Goal: Navigation & Orientation: Find specific page/section

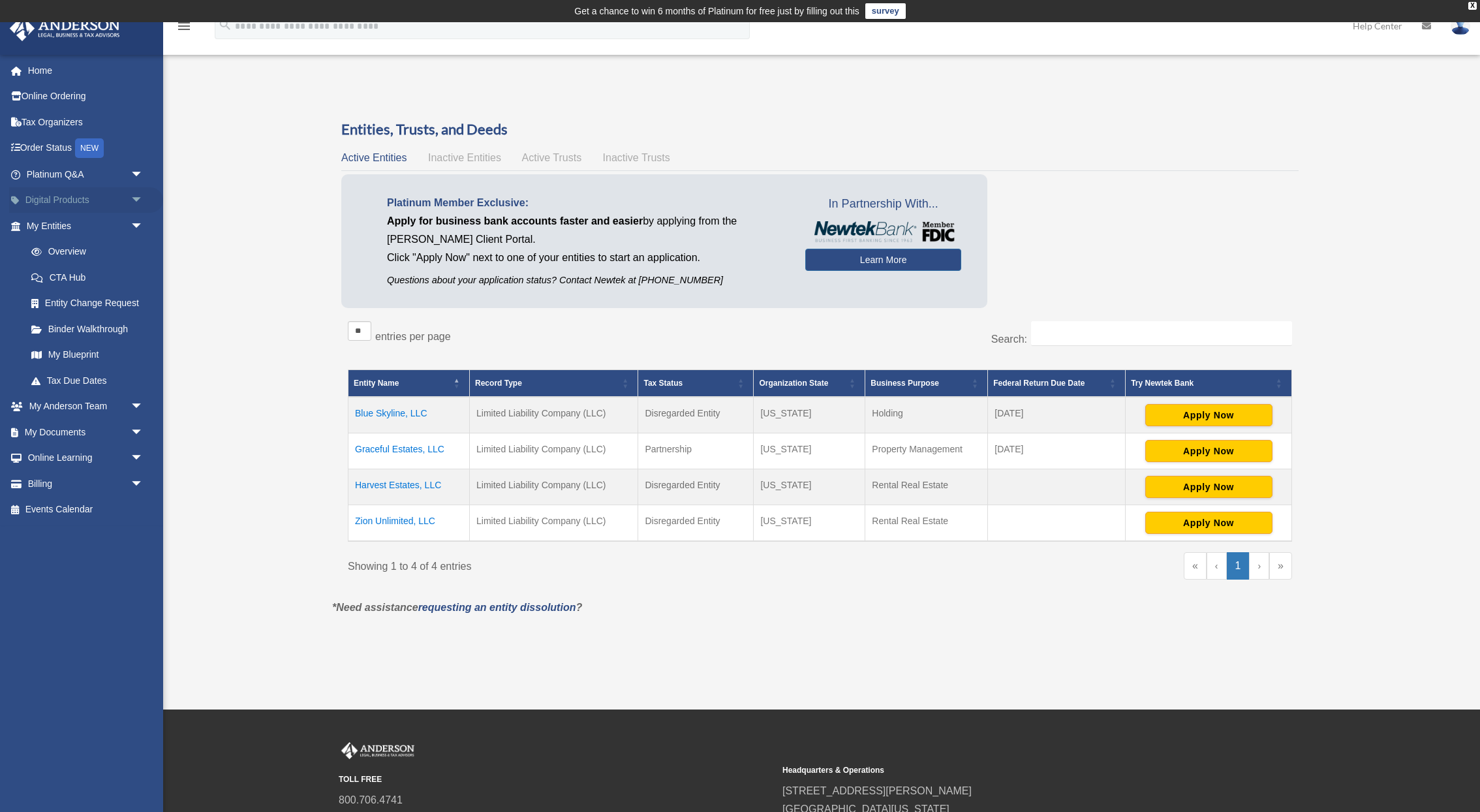
click at [57, 195] on link "Digital Products arrow_drop_down" at bounding box center [86, 201] width 154 height 26
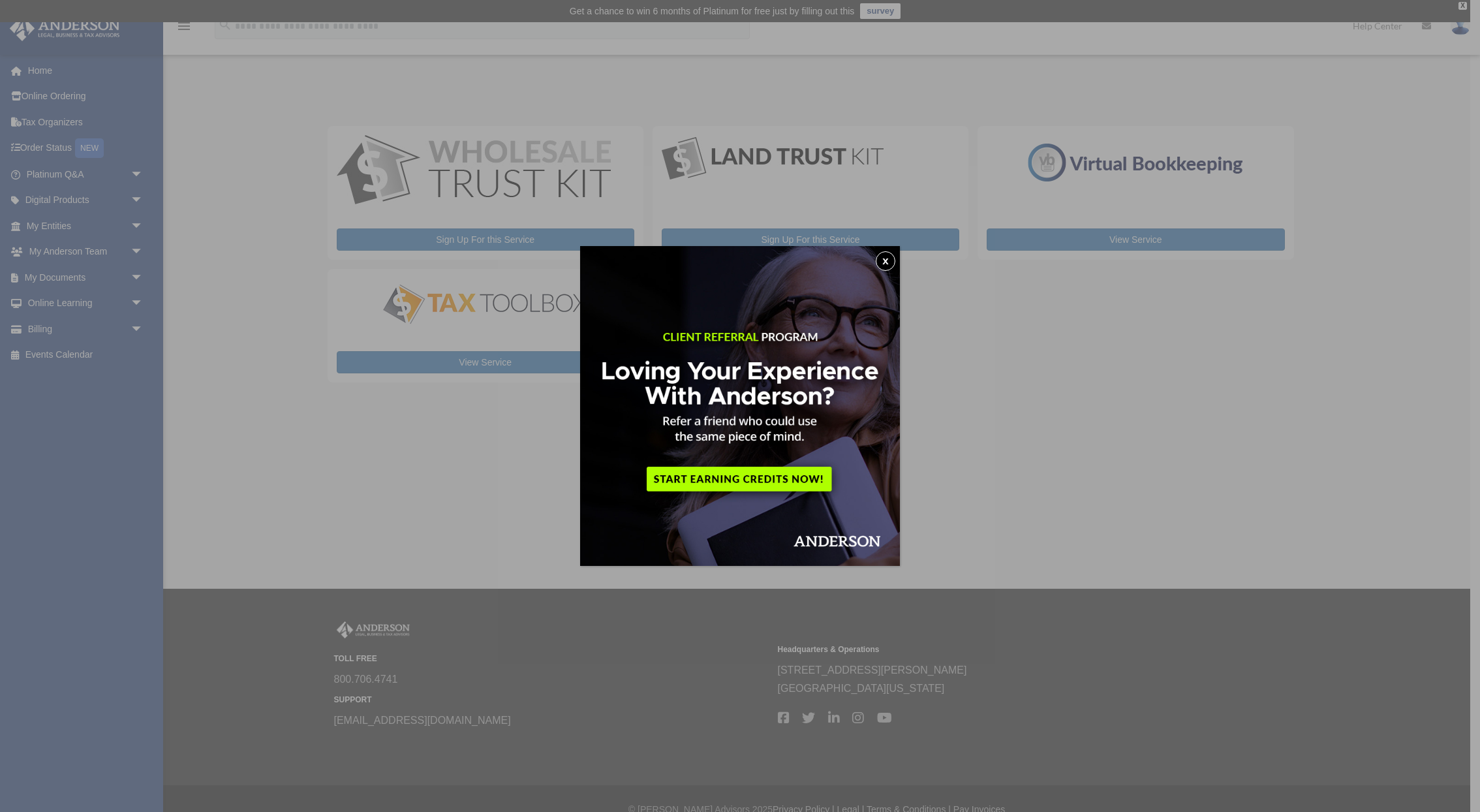
click at [757, 479] on img at bounding box center [740, 406] width 320 height 320
click at [888, 251] on img at bounding box center [740, 406] width 320 height 320
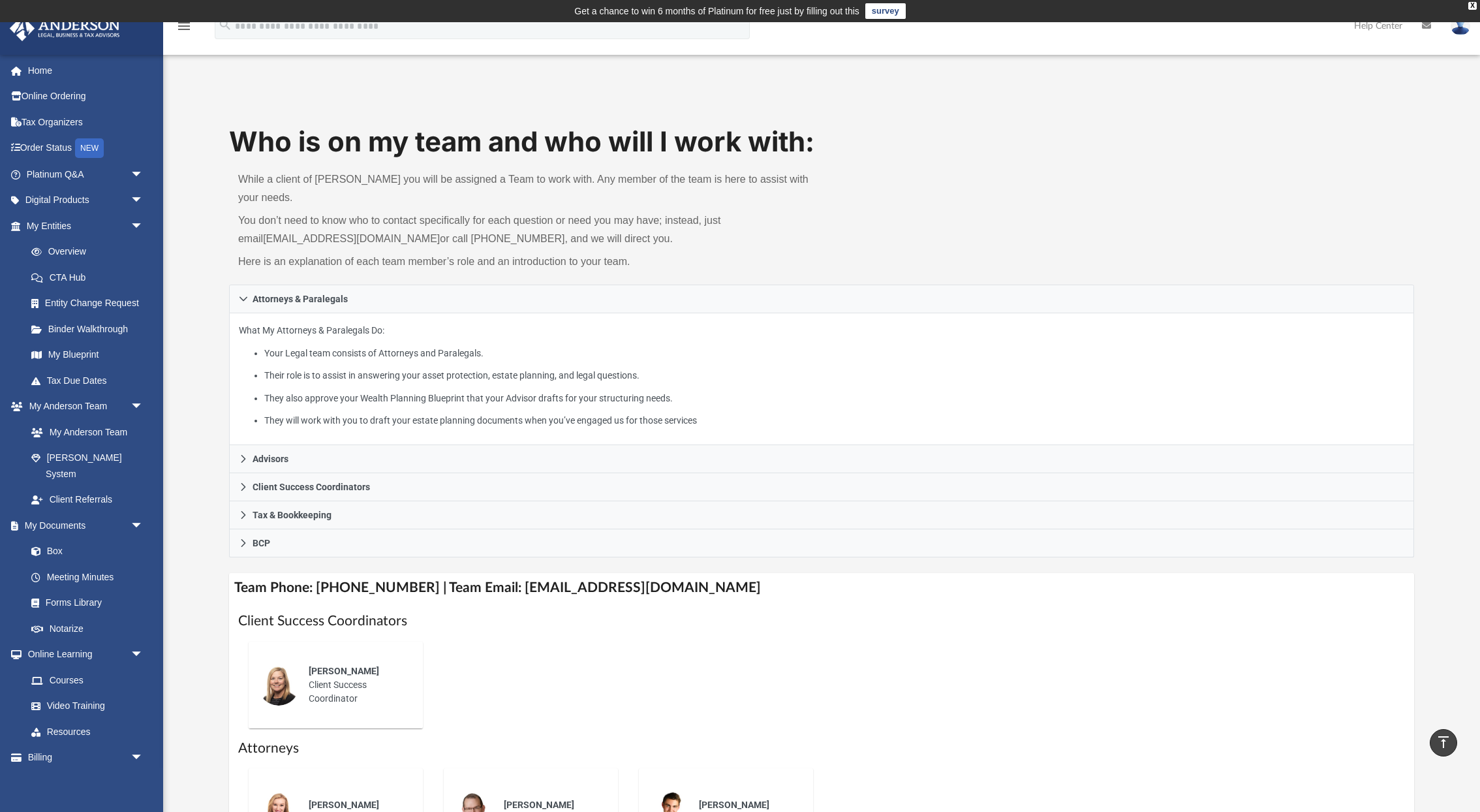
scroll to position [266, 0]
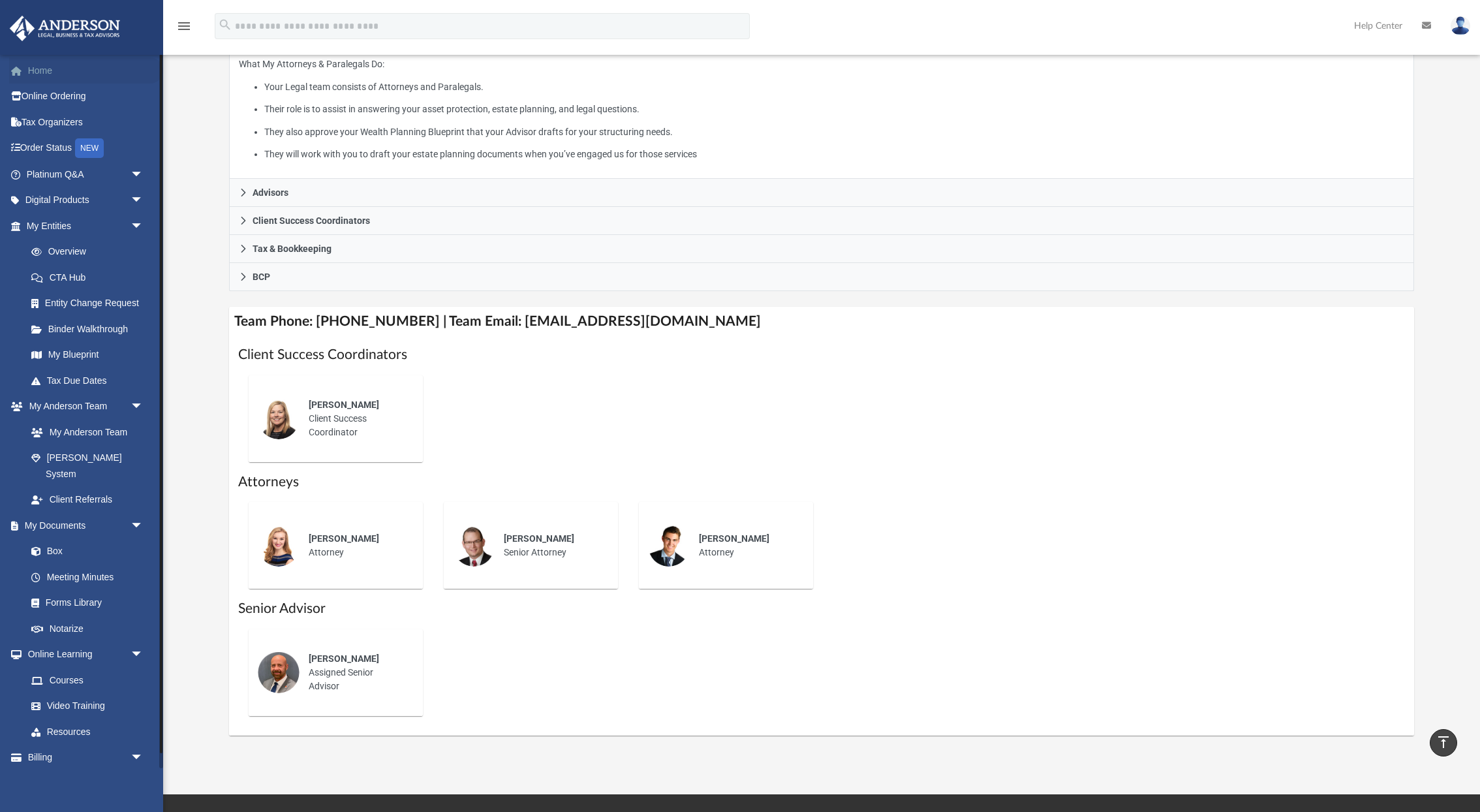
click at [34, 71] on link "Home" at bounding box center [86, 71] width 154 height 26
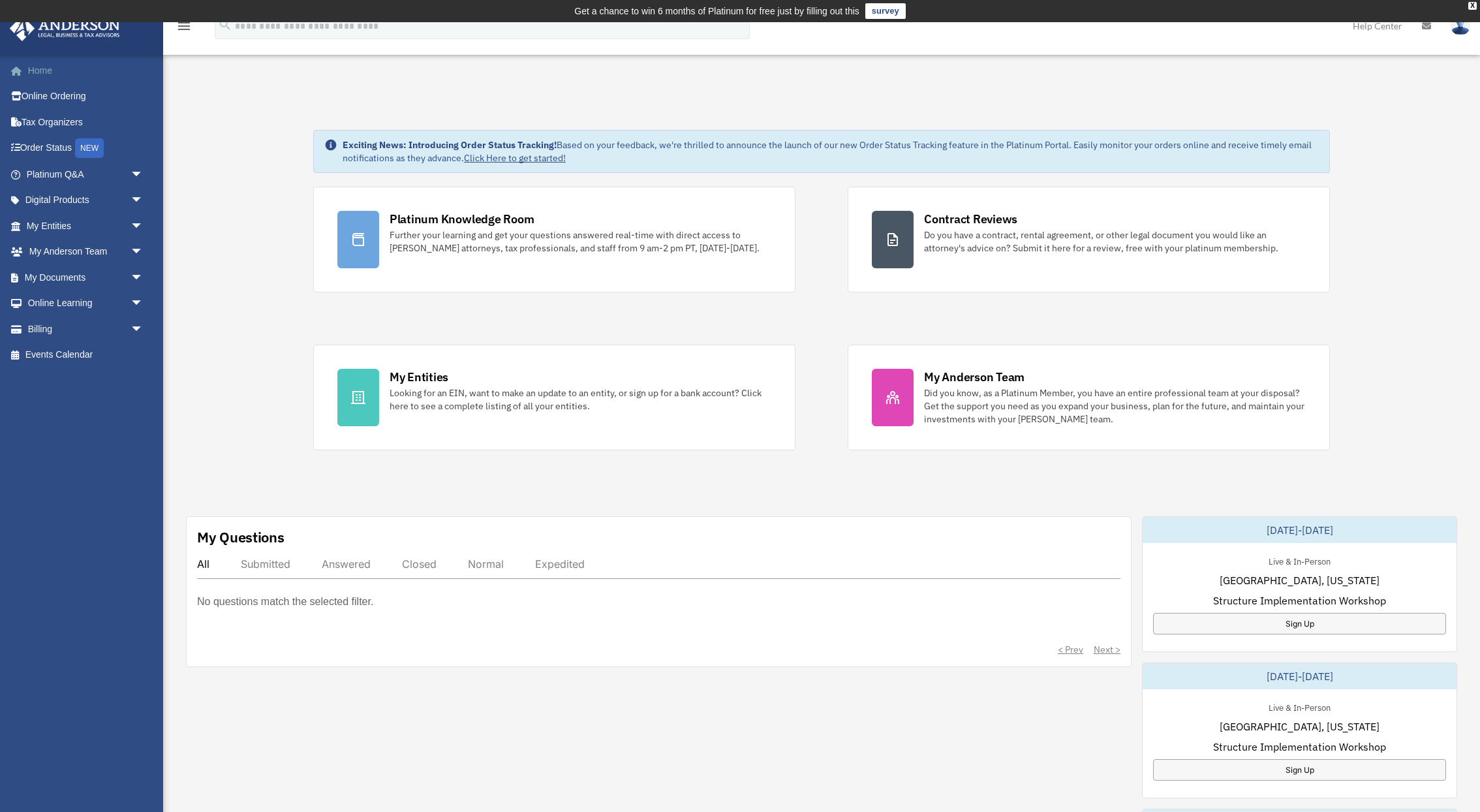
click at [37, 65] on link "Home" at bounding box center [86, 71] width 154 height 26
click at [42, 145] on link "Order Status NEW" at bounding box center [86, 148] width 154 height 27
click at [141, 174] on span "arrow_drop_down" at bounding box center [144, 174] width 26 height 27
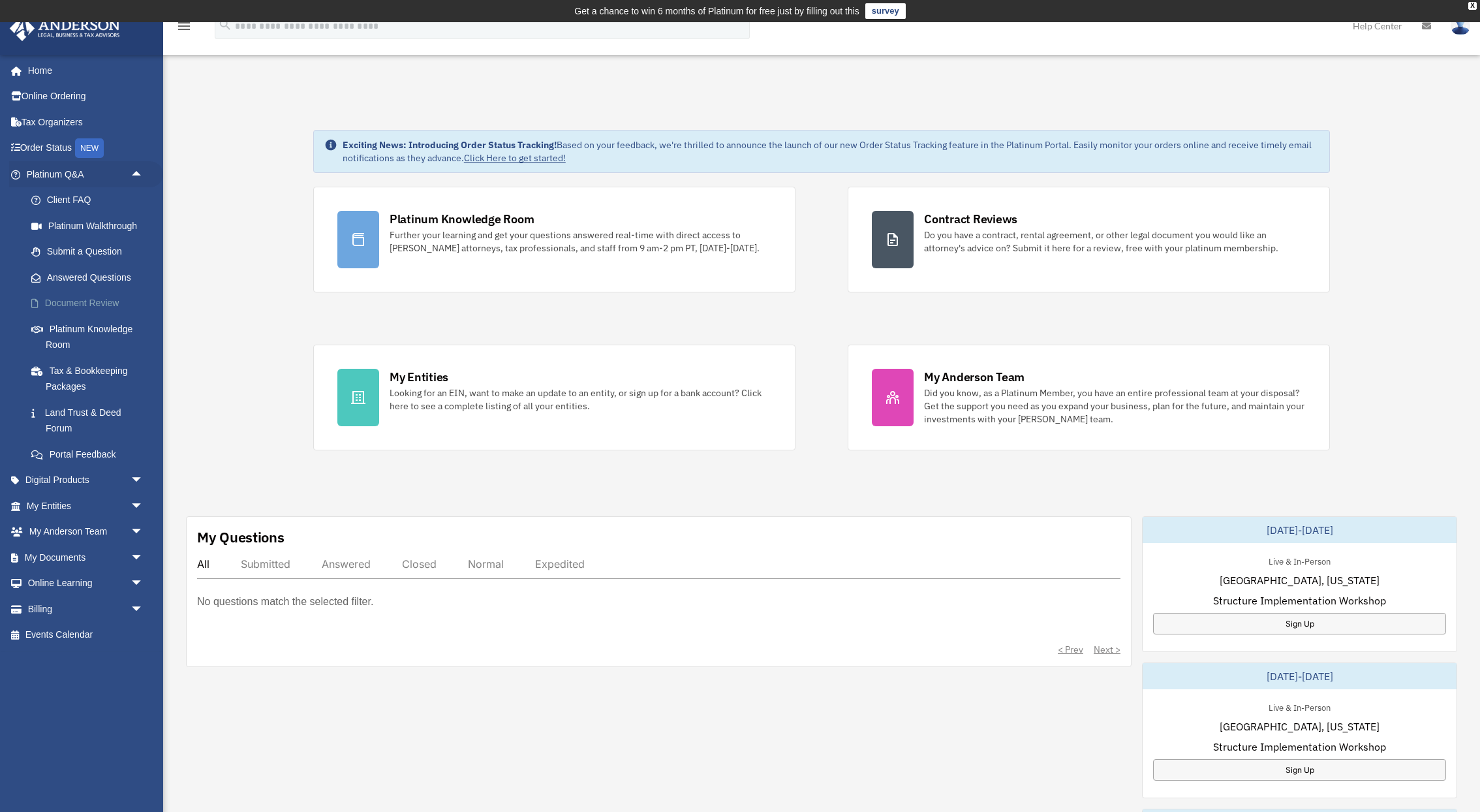
scroll to position [200, 0]
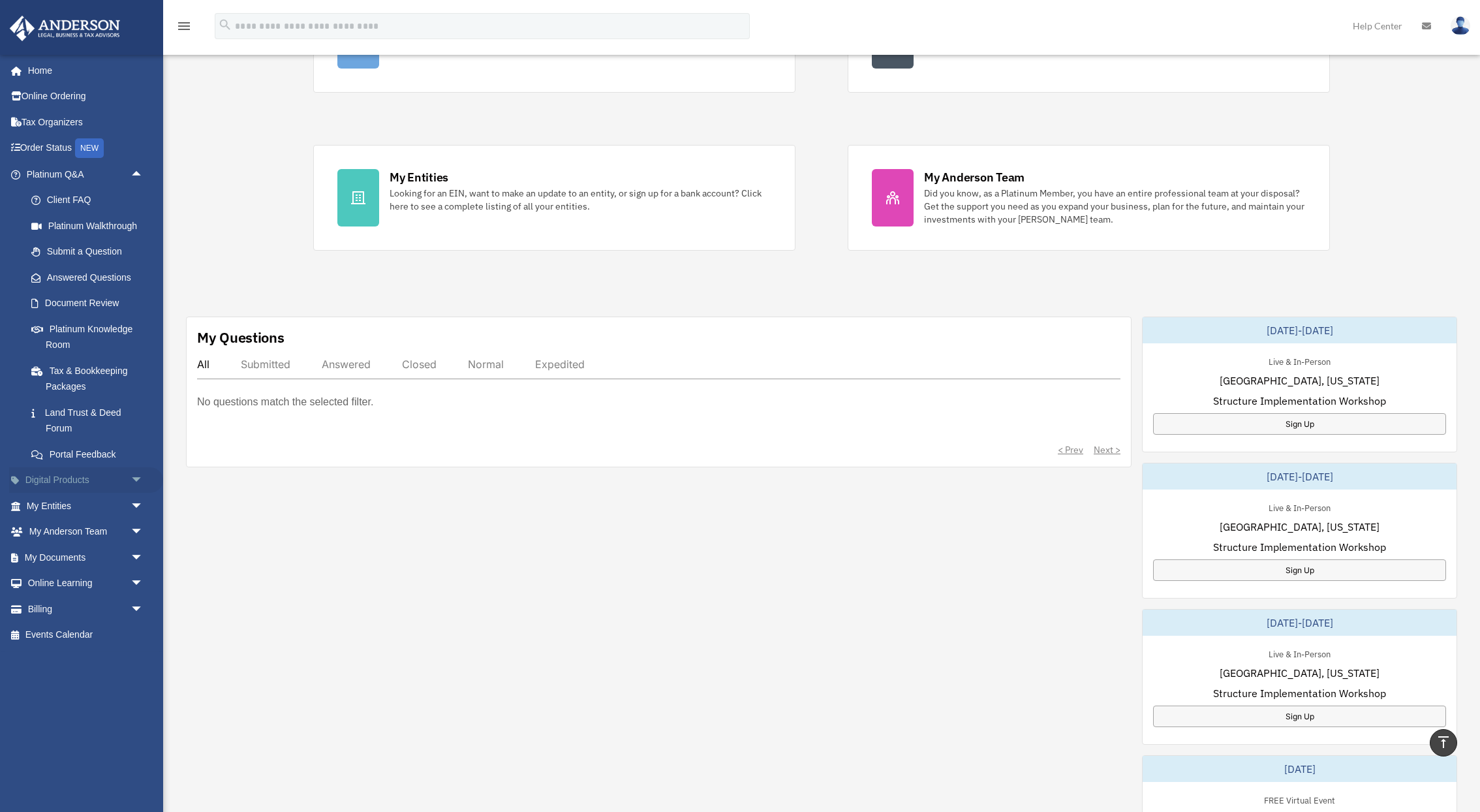
click at [131, 480] on span "arrow_drop_down" at bounding box center [144, 480] width 26 height 27
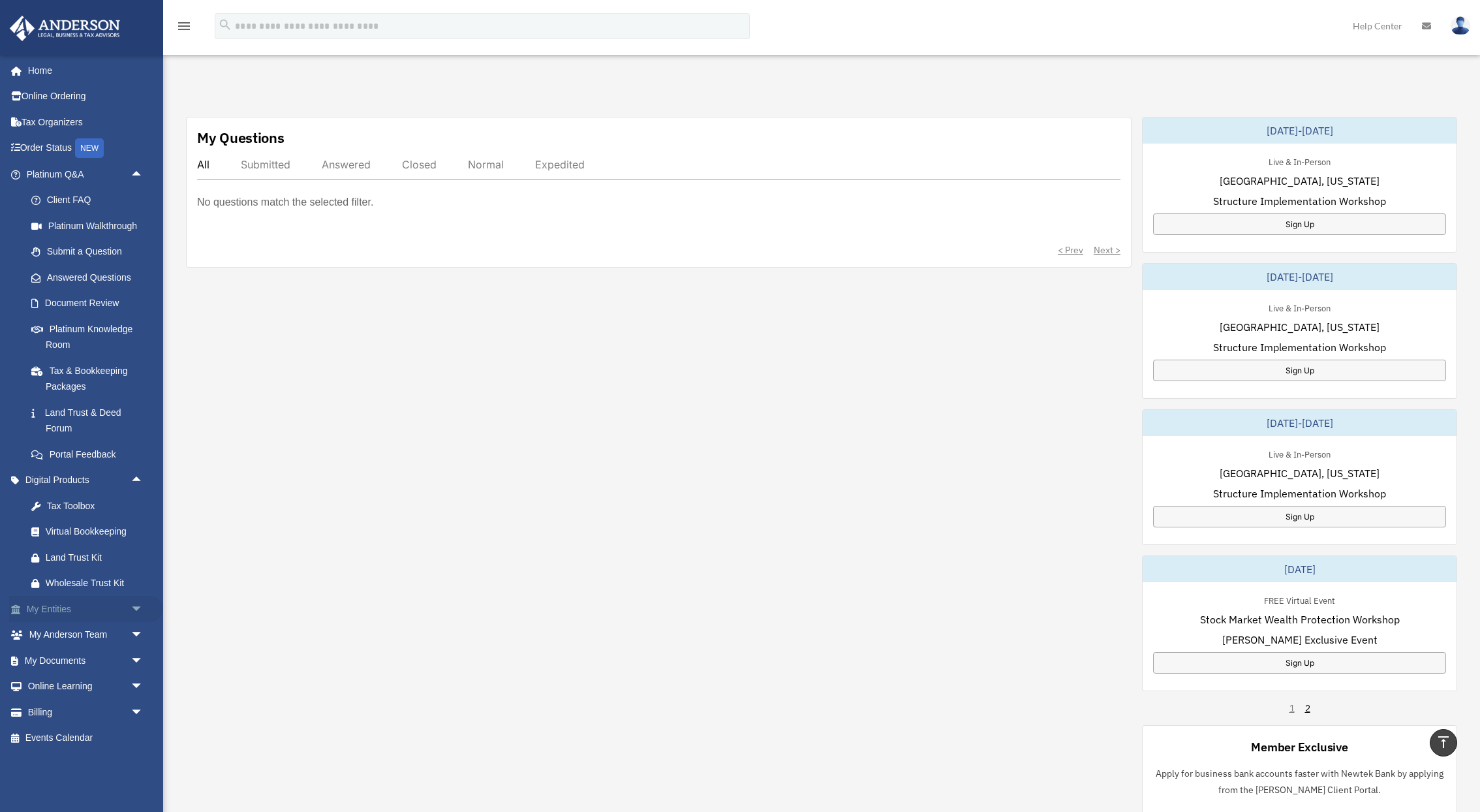
click at [131, 608] on span "arrow_drop_down" at bounding box center [144, 609] width 26 height 27
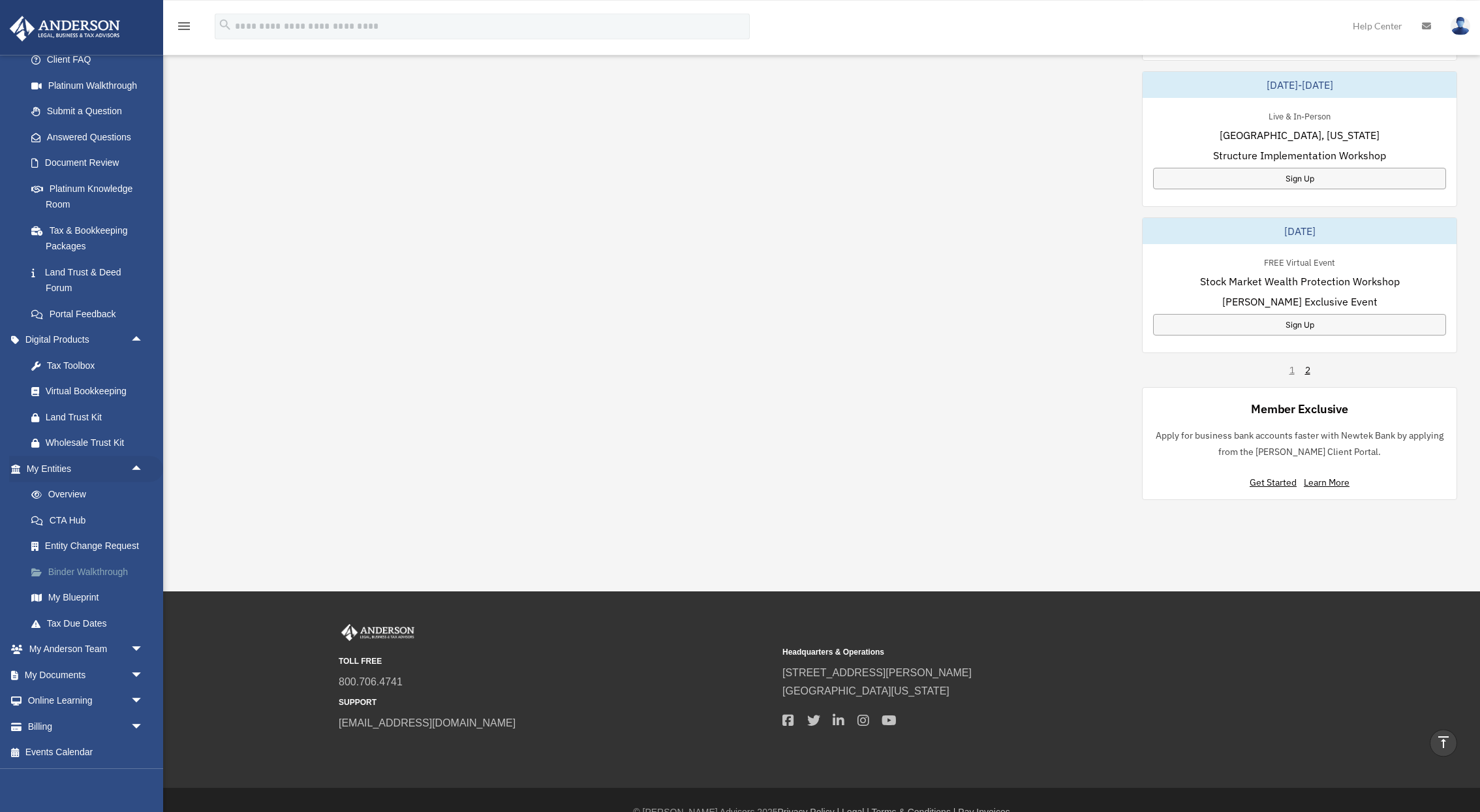
scroll to position [762, 0]
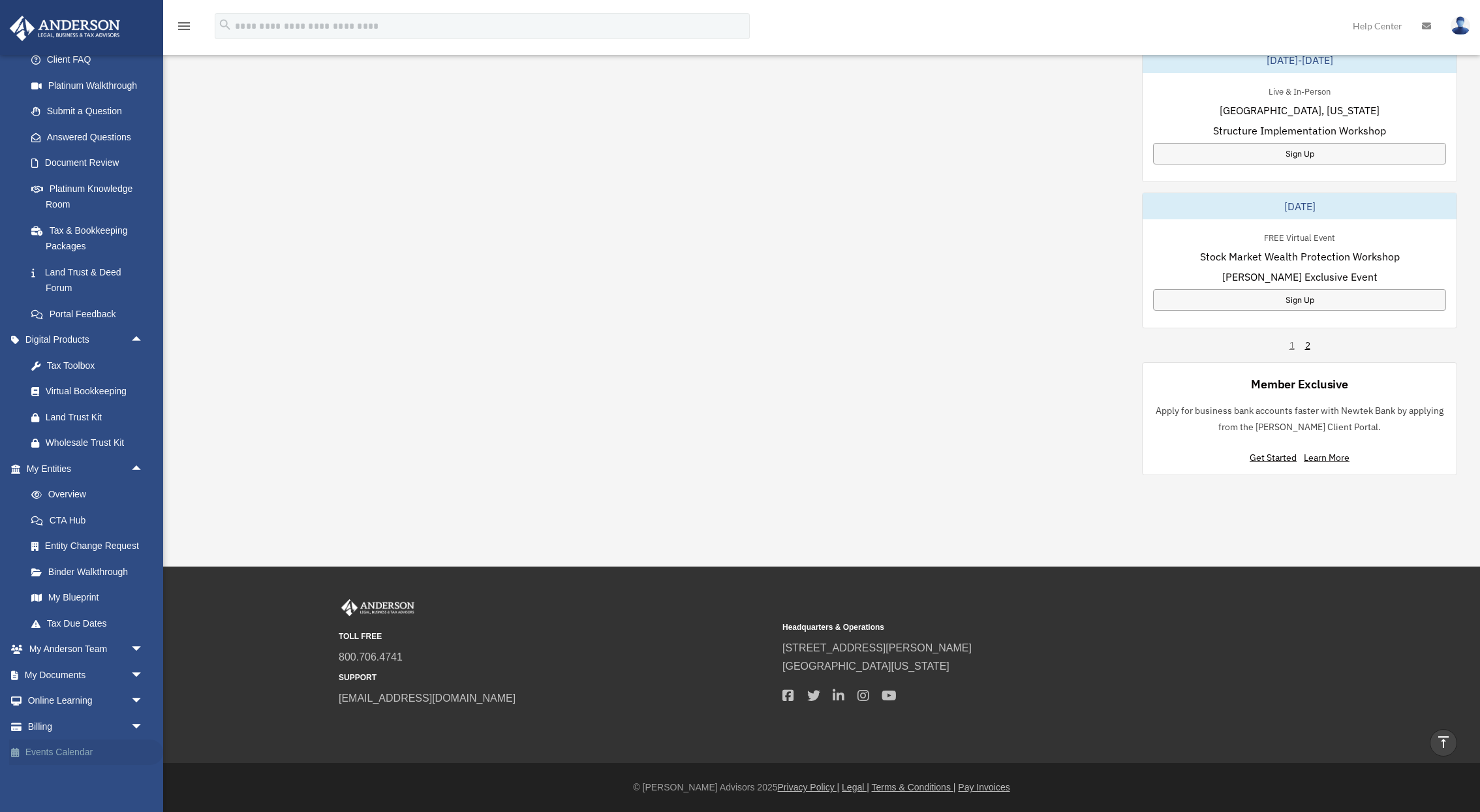
click at [85, 747] on link "Events Calendar" at bounding box center [86, 752] width 154 height 26
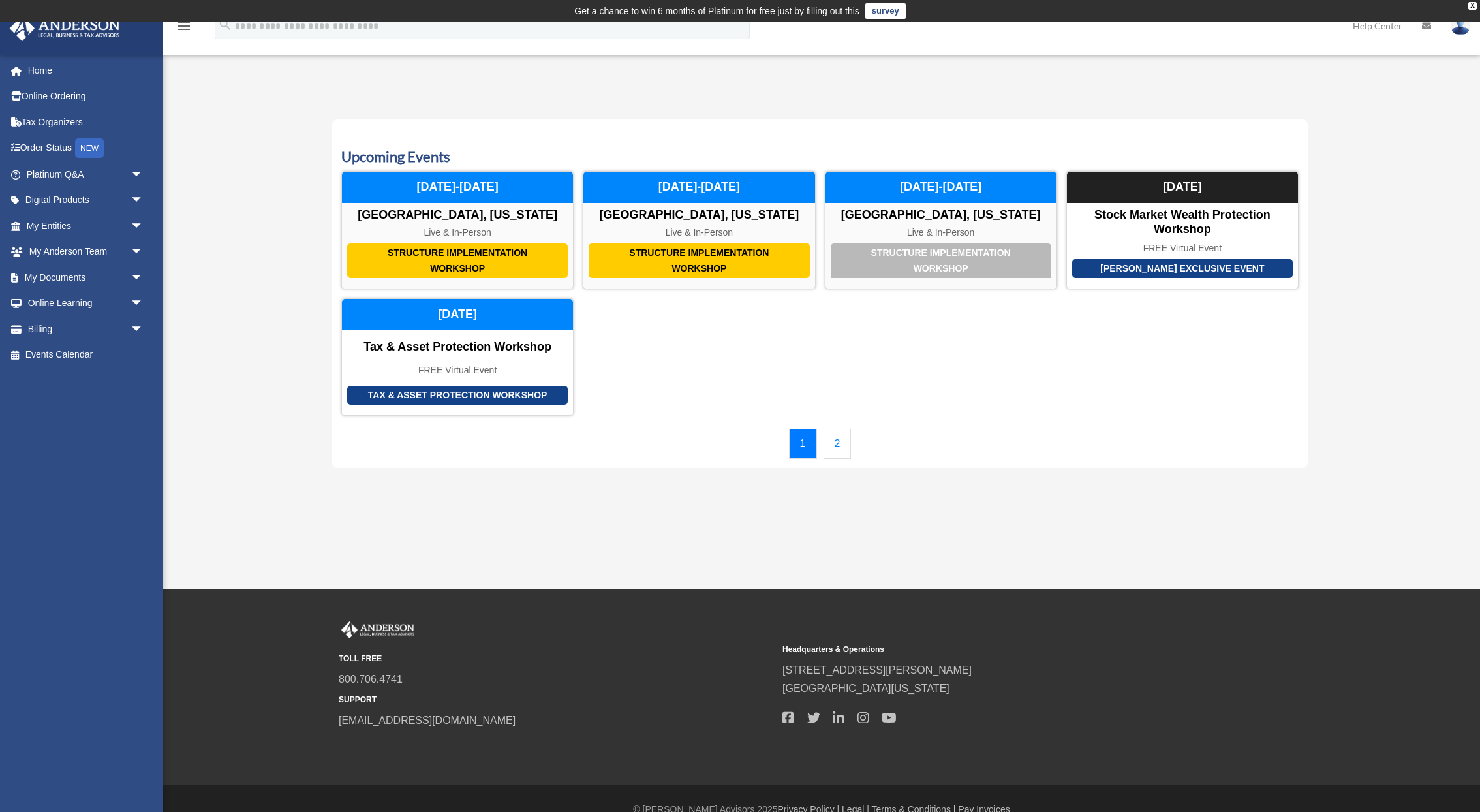
click at [832, 450] on link "2" at bounding box center [838, 444] width 28 height 30
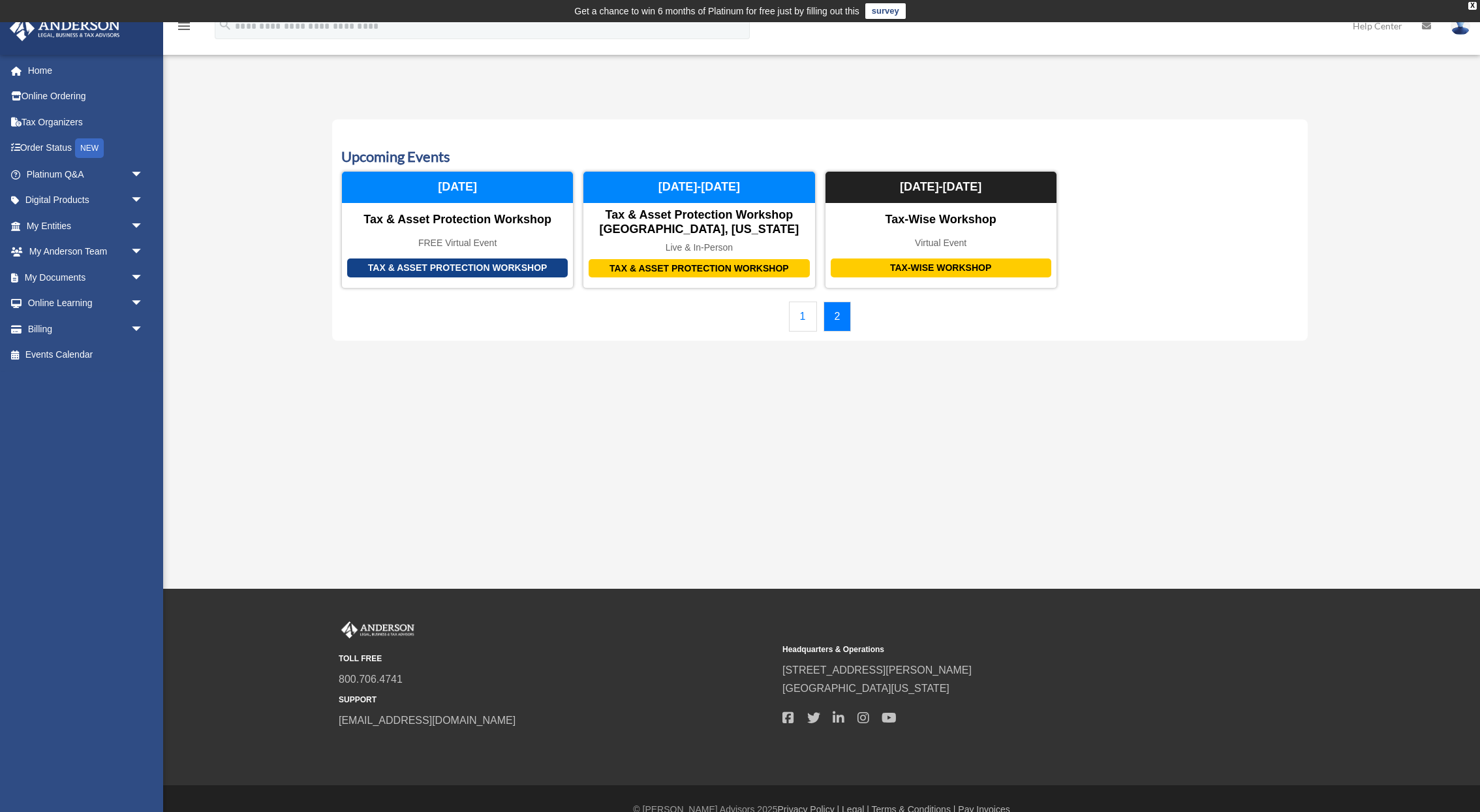
click at [811, 314] on link "1" at bounding box center [803, 316] width 28 height 30
